Goal: Task Accomplishment & Management: Manage account settings

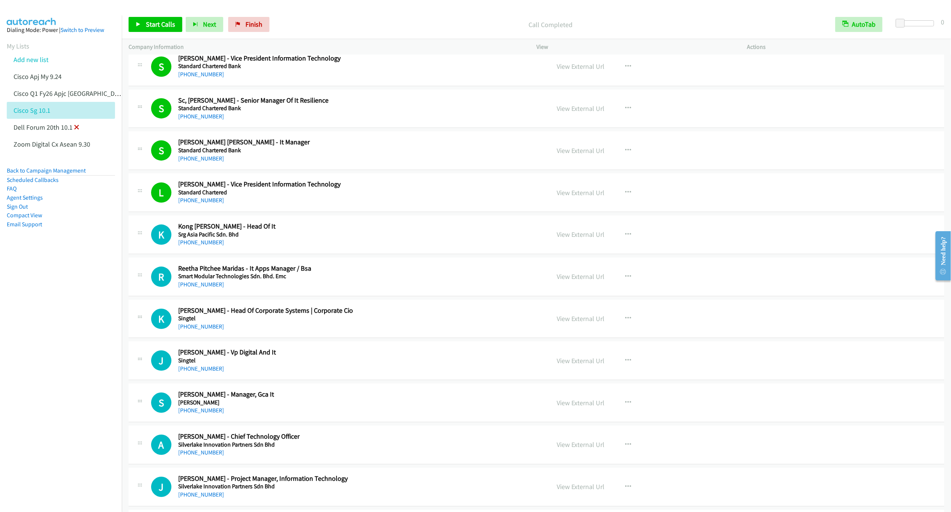
click at [77, 125] on icon at bounding box center [76, 127] width 5 height 5
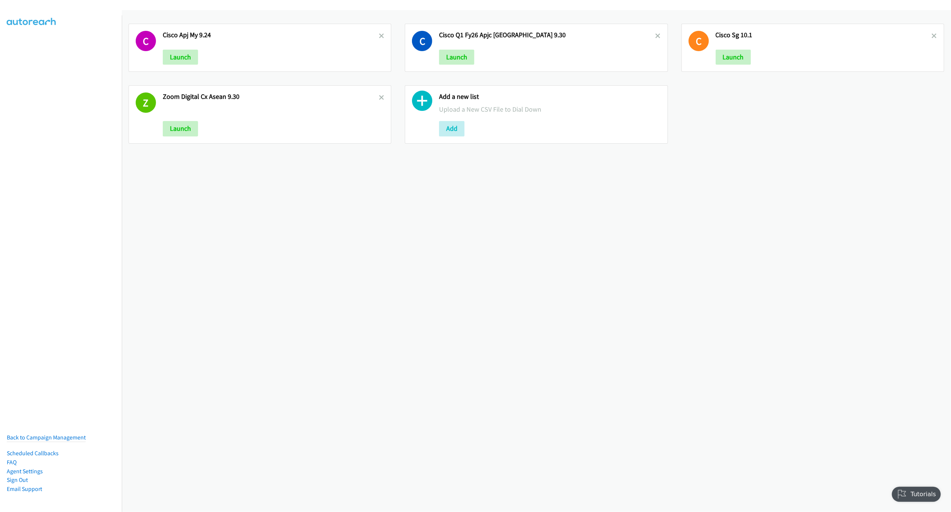
click at [932, 34] on icon at bounding box center [934, 36] width 5 height 5
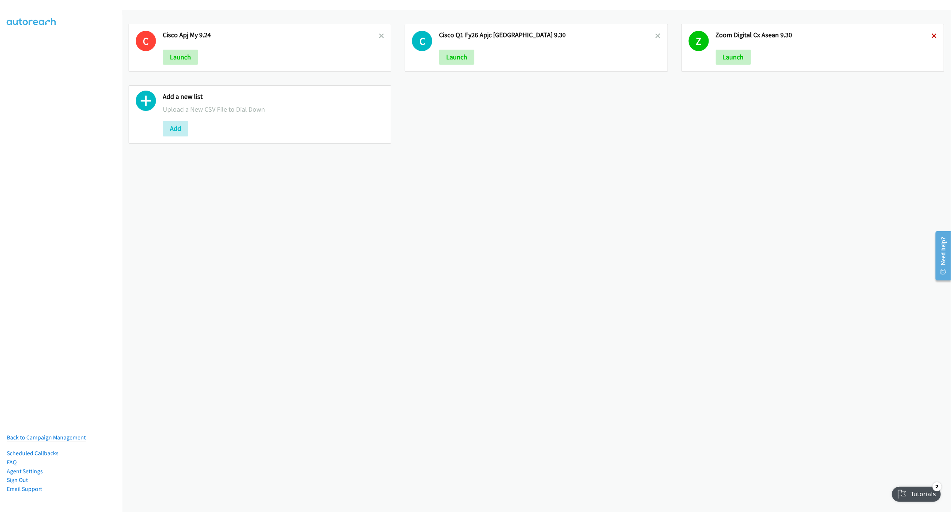
click at [932, 34] on icon at bounding box center [934, 36] width 5 height 5
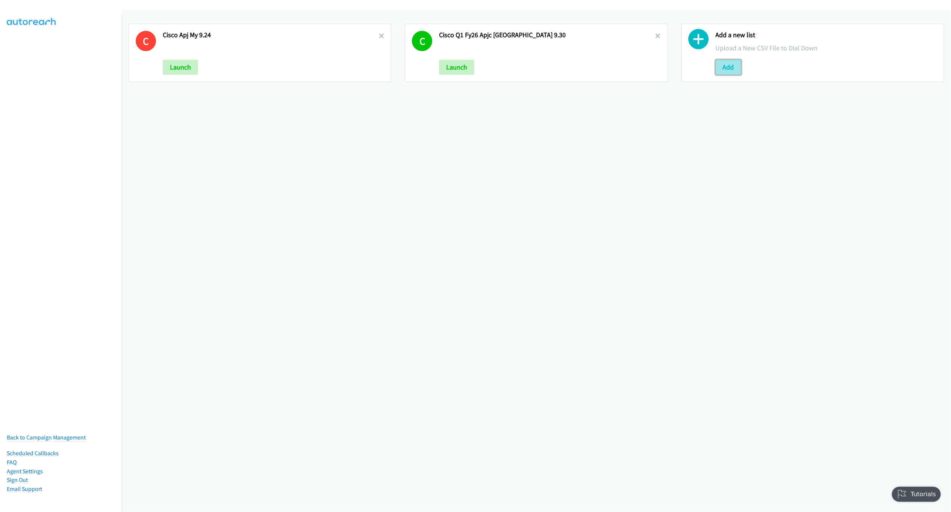
click at [719, 68] on button "Add" at bounding box center [729, 67] width 26 height 15
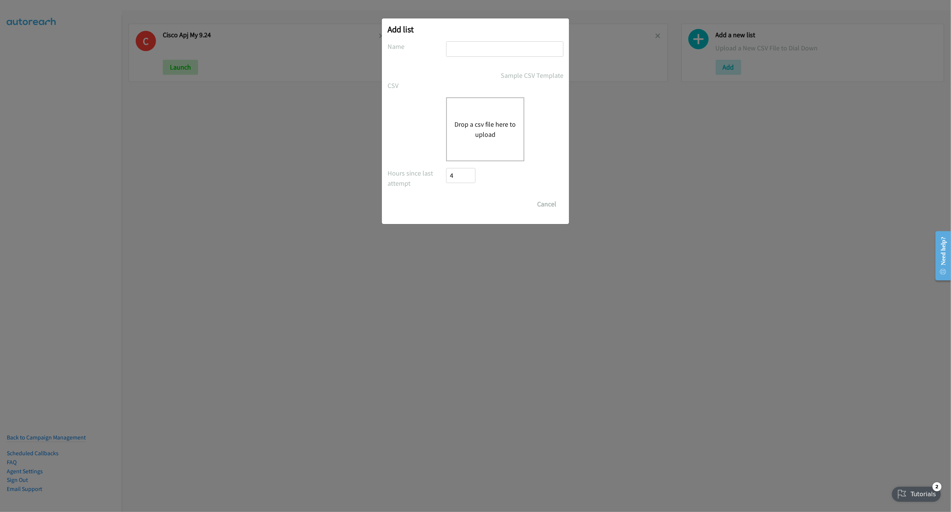
click at [485, 45] on input "text" at bounding box center [504, 48] width 117 height 15
type input "Cisco IN 10.1"
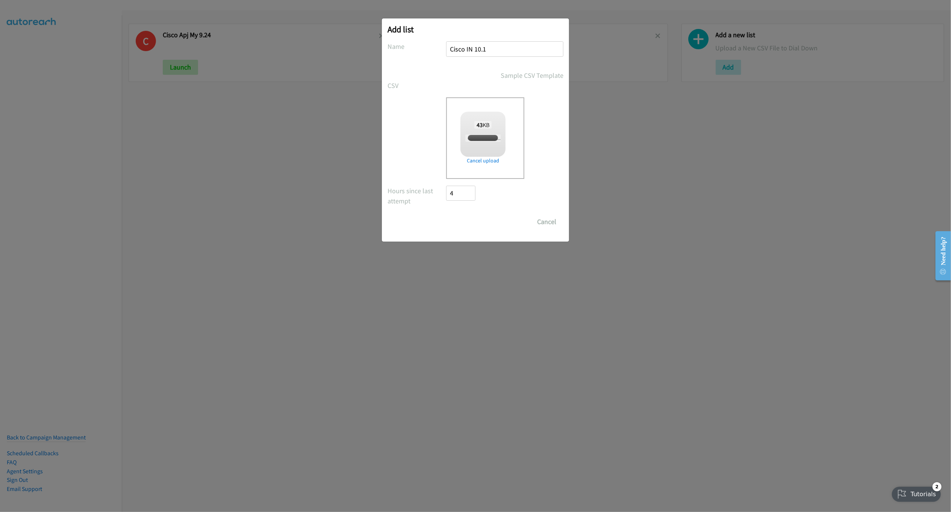
checkbox input "true"
click at [460, 220] on input "Save List" at bounding box center [465, 221] width 39 height 15
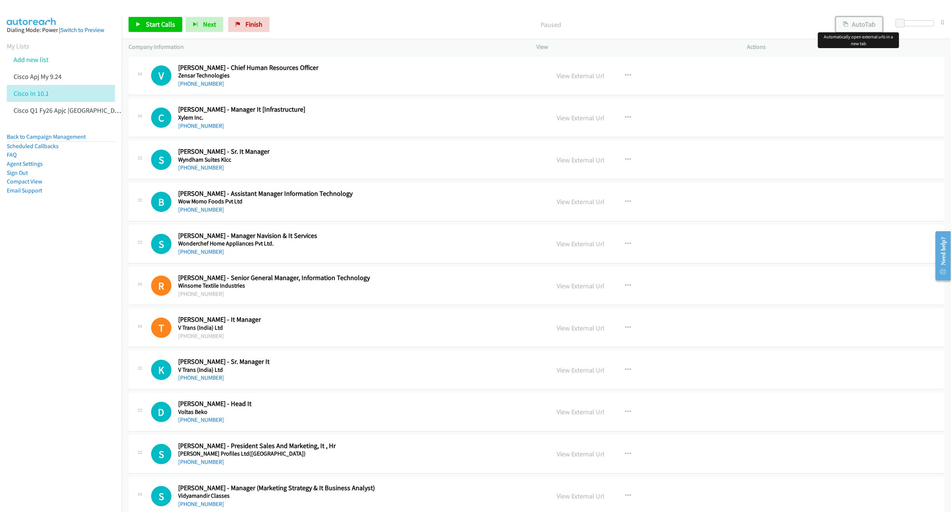
click at [852, 25] on button "AutoTab" at bounding box center [859, 24] width 47 height 15
click at [557, 71] on link "View External Url" at bounding box center [581, 75] width 48 height 9
click at [584, 78] on link "View External Url" at bounding box center [581, 75] width 48 height 9
